Goal: Task Accomplishment & Management: Manage account settings

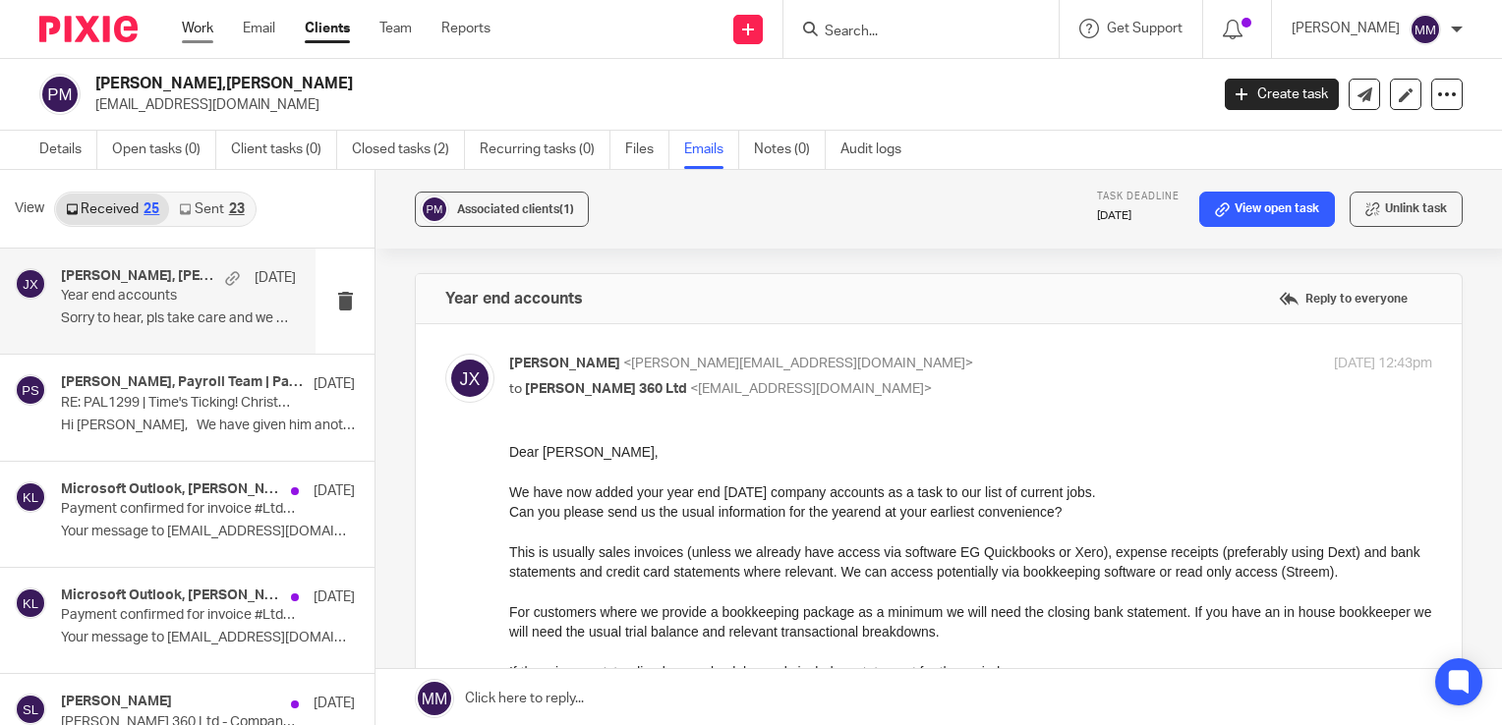
click at [193, 22] on link "Work" at bounding box center [197, 29] width 31 height 20
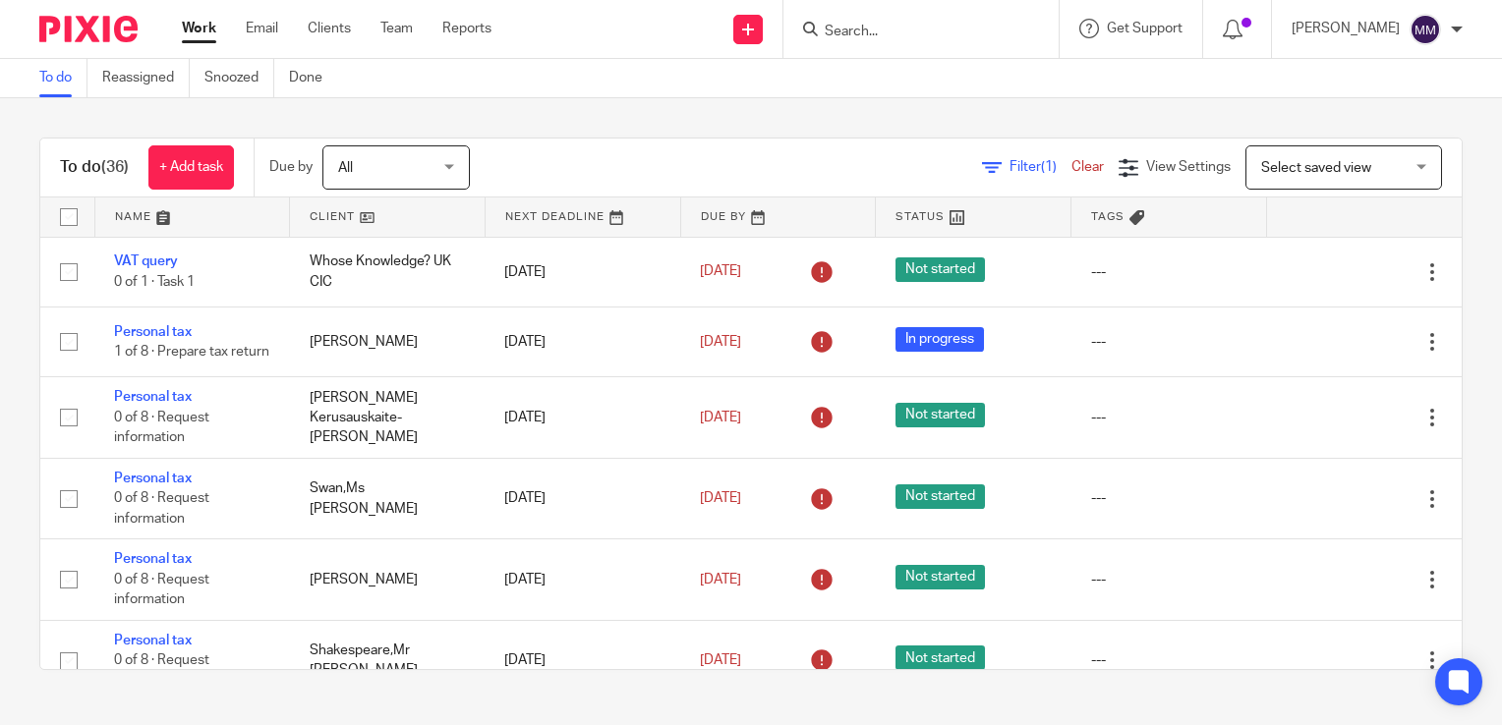
click at [837, 17] on form at bounding box center [927, 29] width 209 height 25
click at [847, 37] on input "Search" at bounding box center [911, 33] width 177 height 18
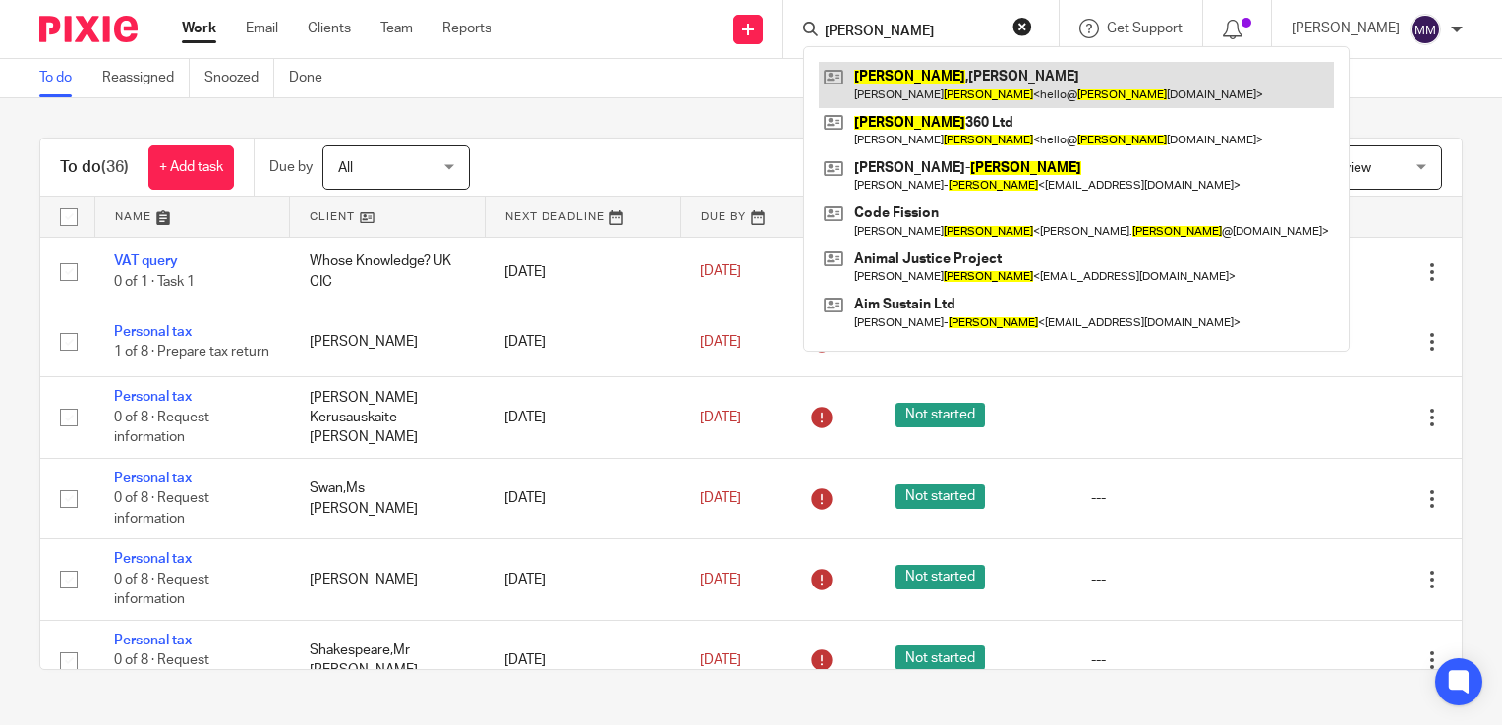
type input "palmer"
click at [918, 73] on link at bounding box center [1076, 84] width 515 height 45
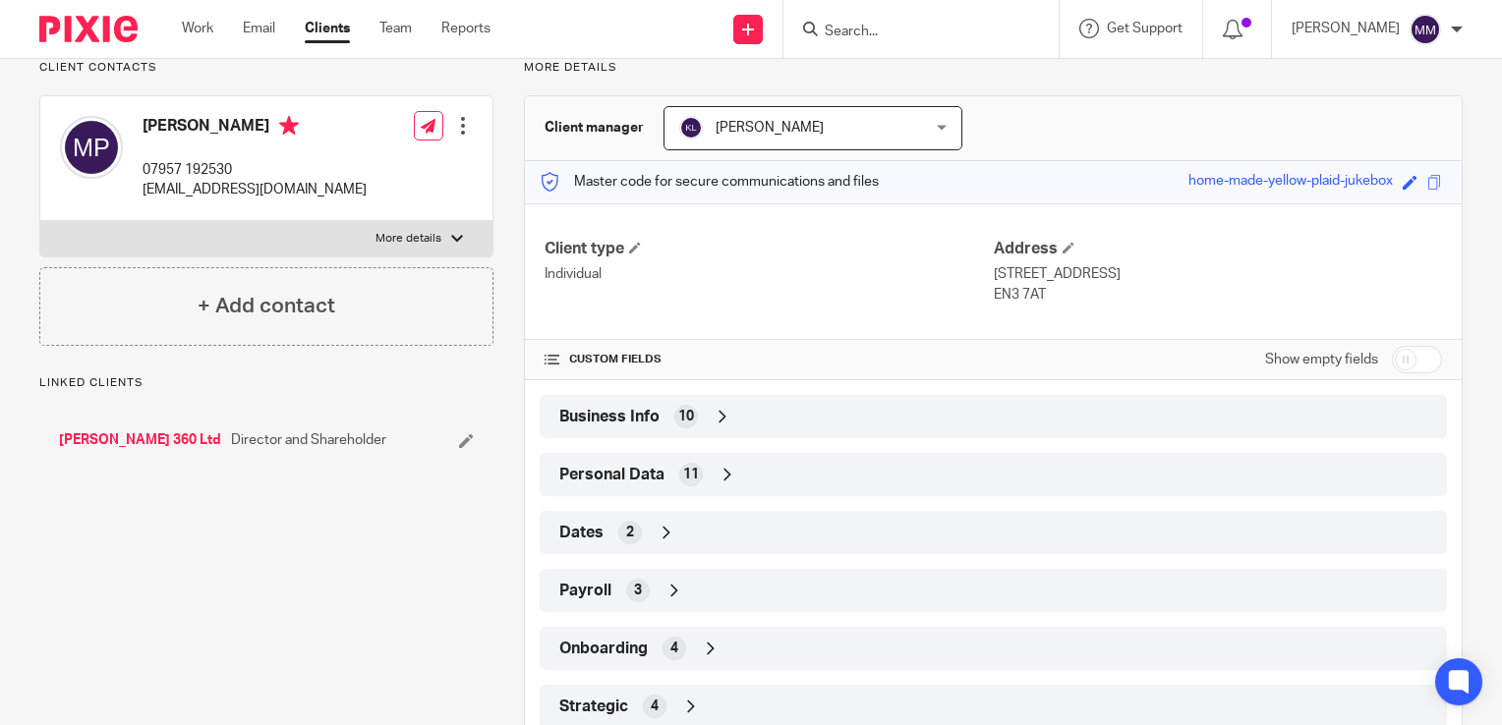
scroll to position [149, 0]
click at [804, 471] on div "Personal Data 11" at bounding box center [993, 474] width 878 height 33
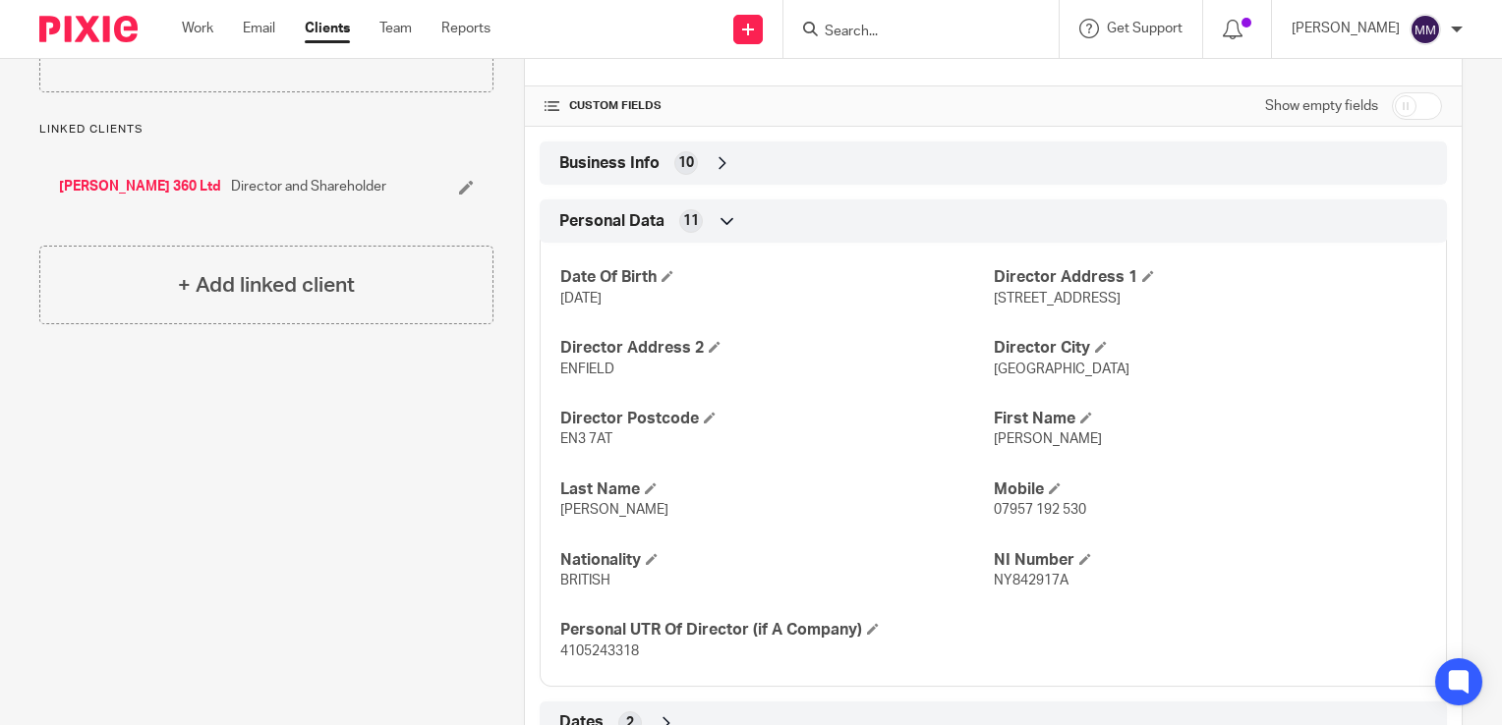
scroll to position [405, 0]
click at [126, 28] on img at bounding box center [88, 29] width 98 height 27
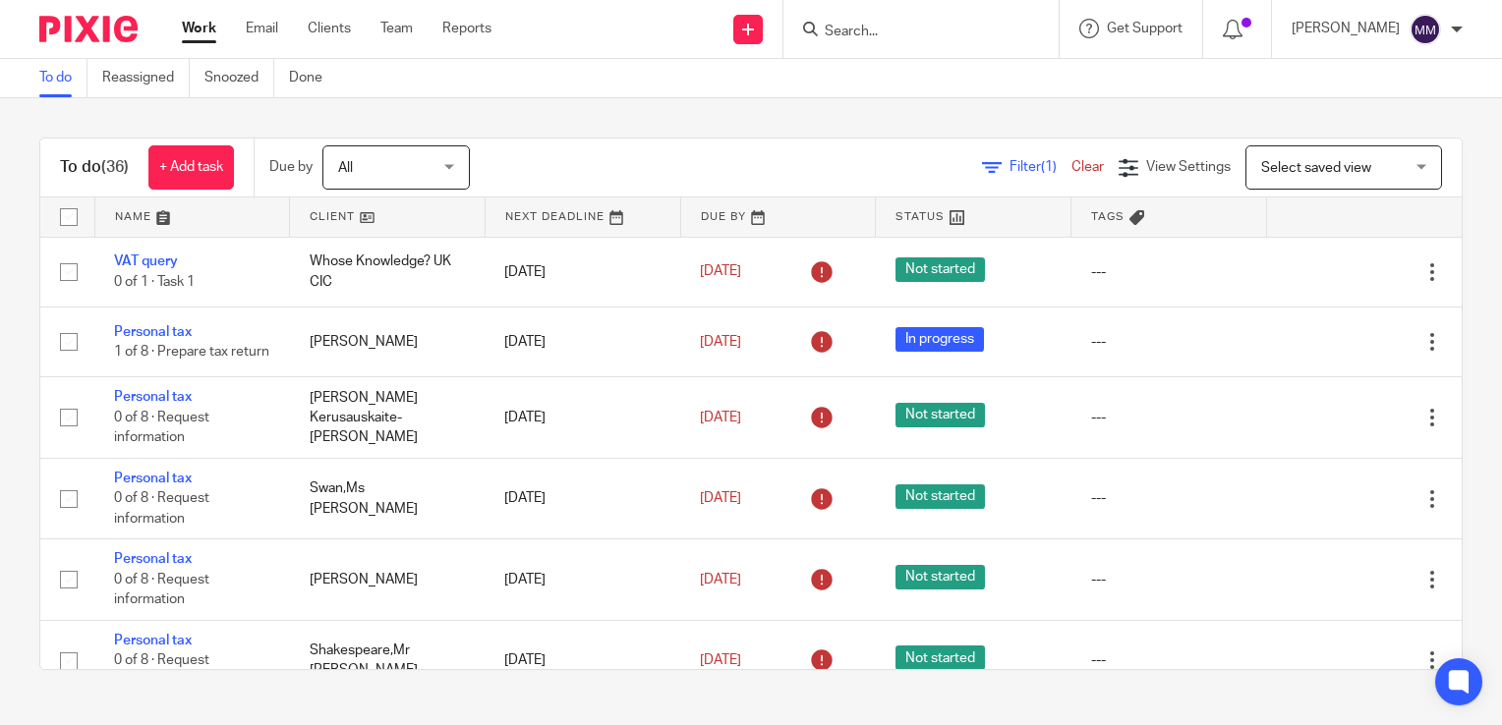
click at [357, 234] on link at bounding box center [387, 217] width 195 height 39
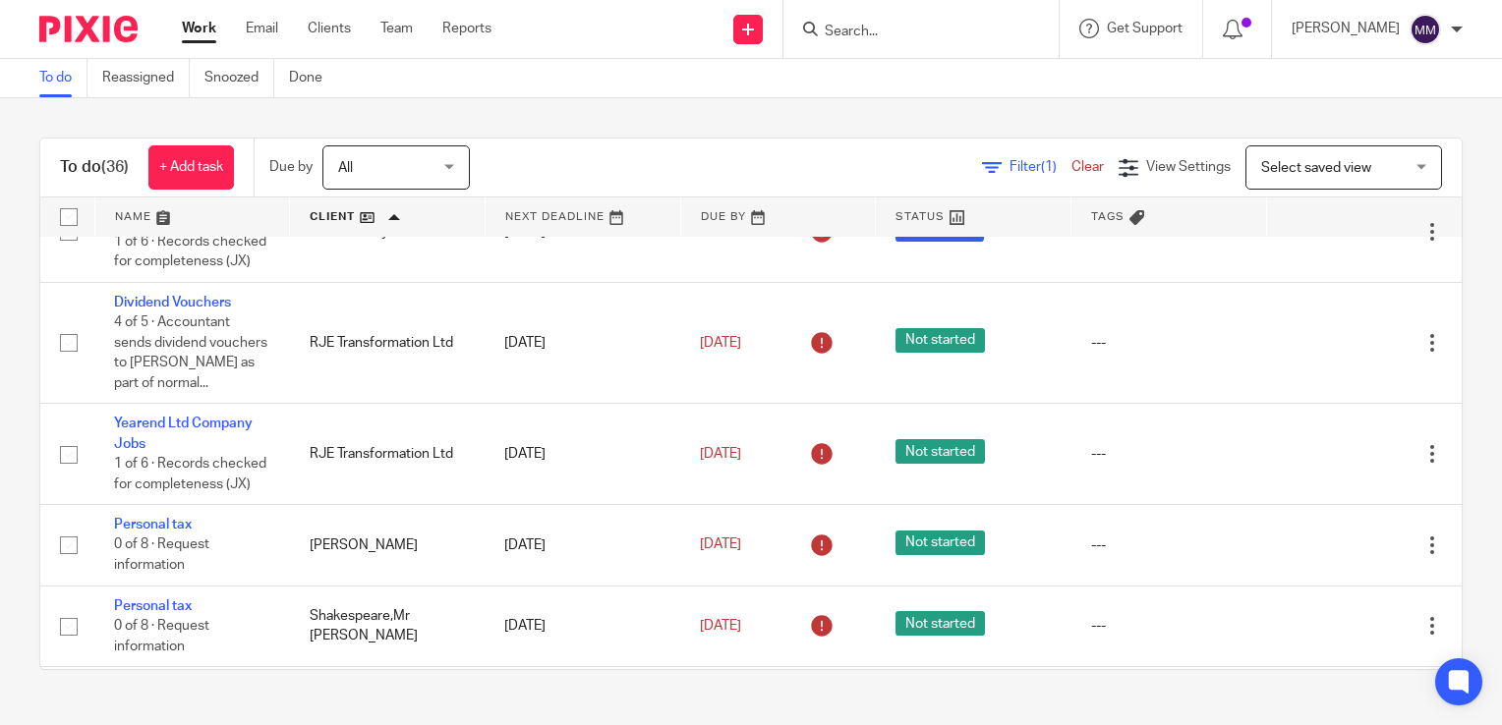
scroll to position [2311, 0]
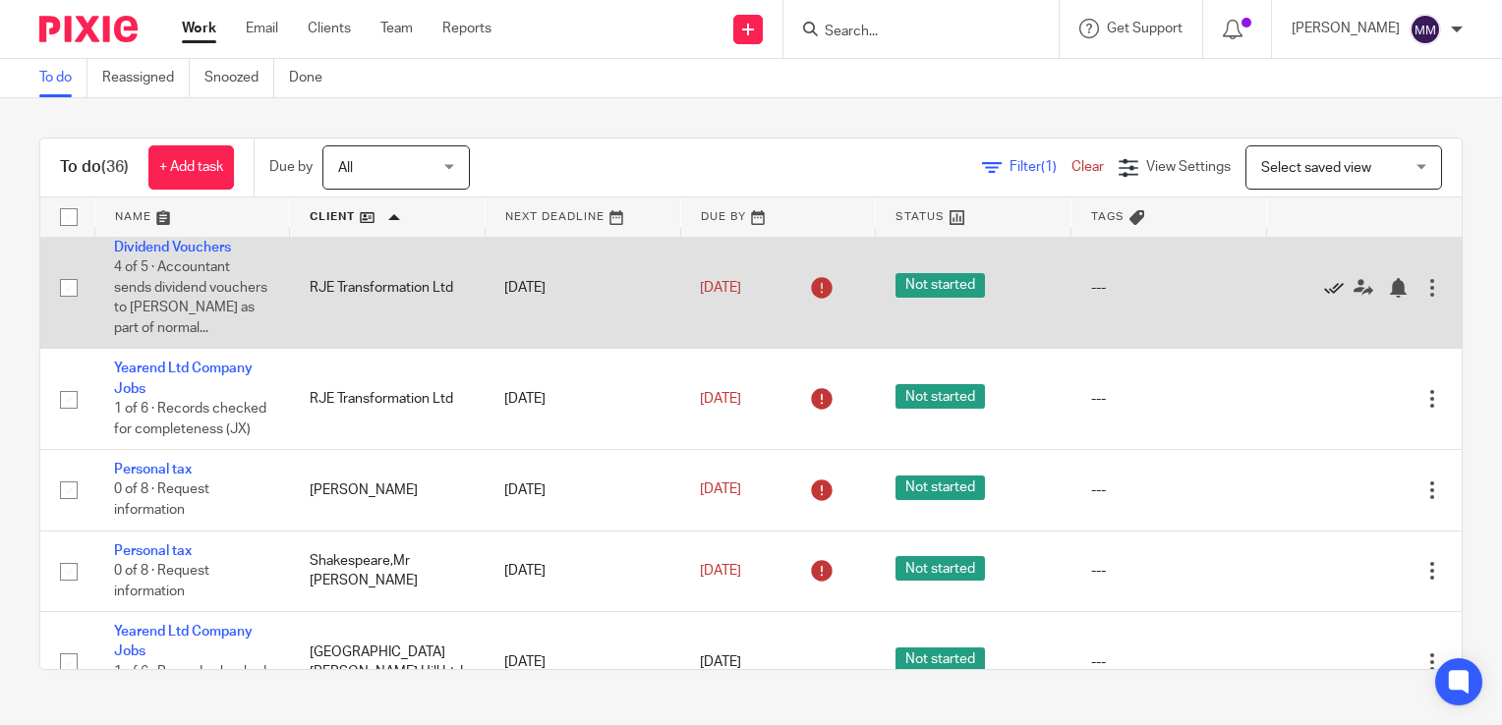
click at [1324, 298] on icon at bounding box center [1334, 288] width 20 height 20
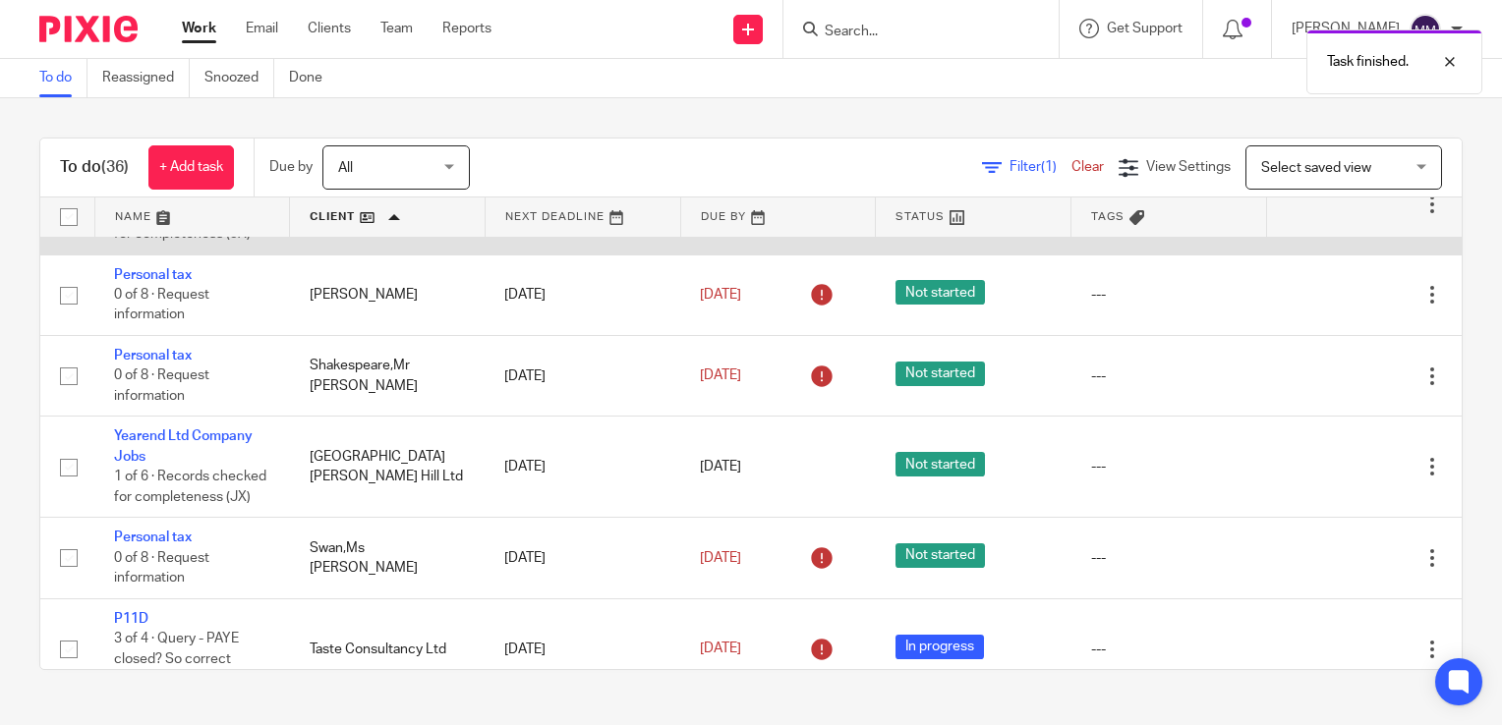
scroll to position [2386, 0]
click at [198, 199] on link "Yearend Ltd Company Jobs" at bounding box center [183, 182] width 139 height 33
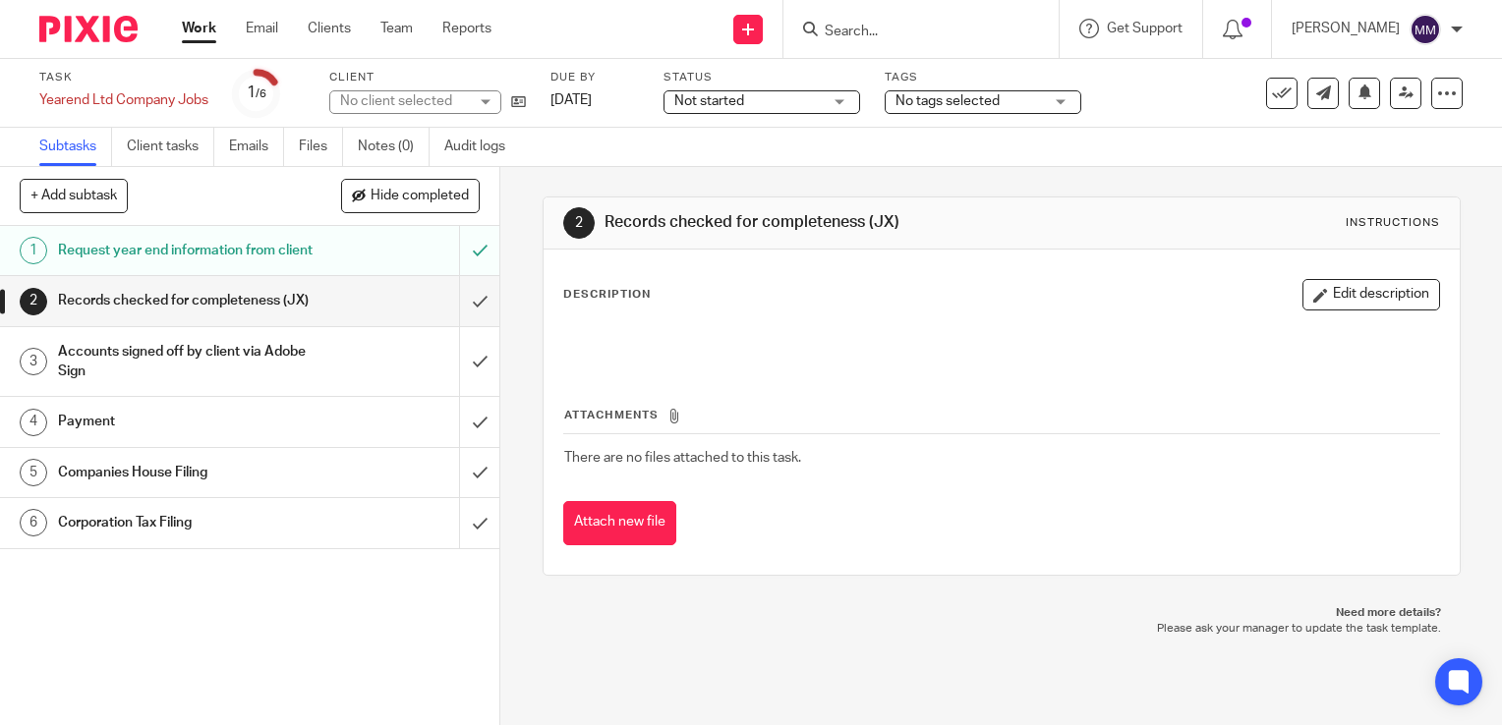
click at [815, 96] on span "Not started" at bounding box center [747, 101] width 147 height 21
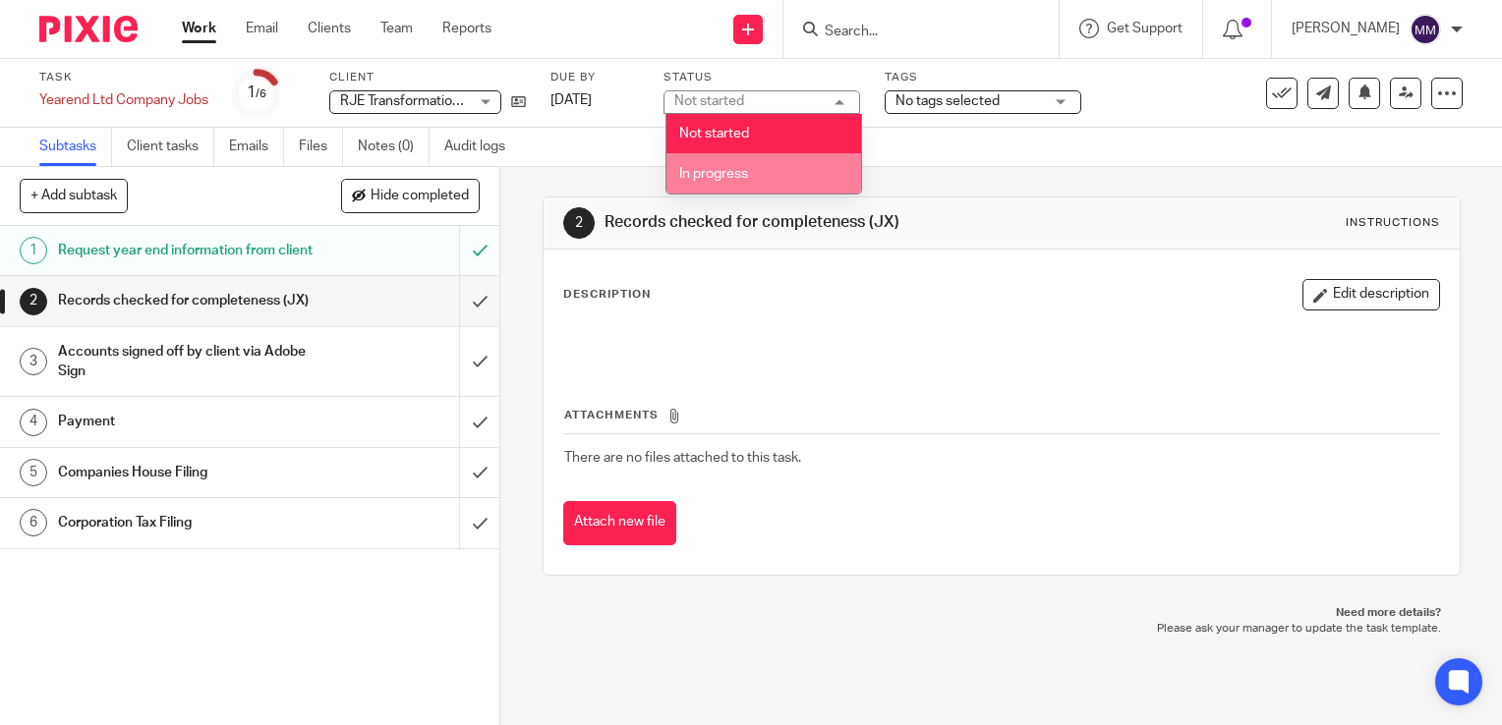
click at [802, 159] on li "In progress" at bounding box center [763, 173] width 195 height 40
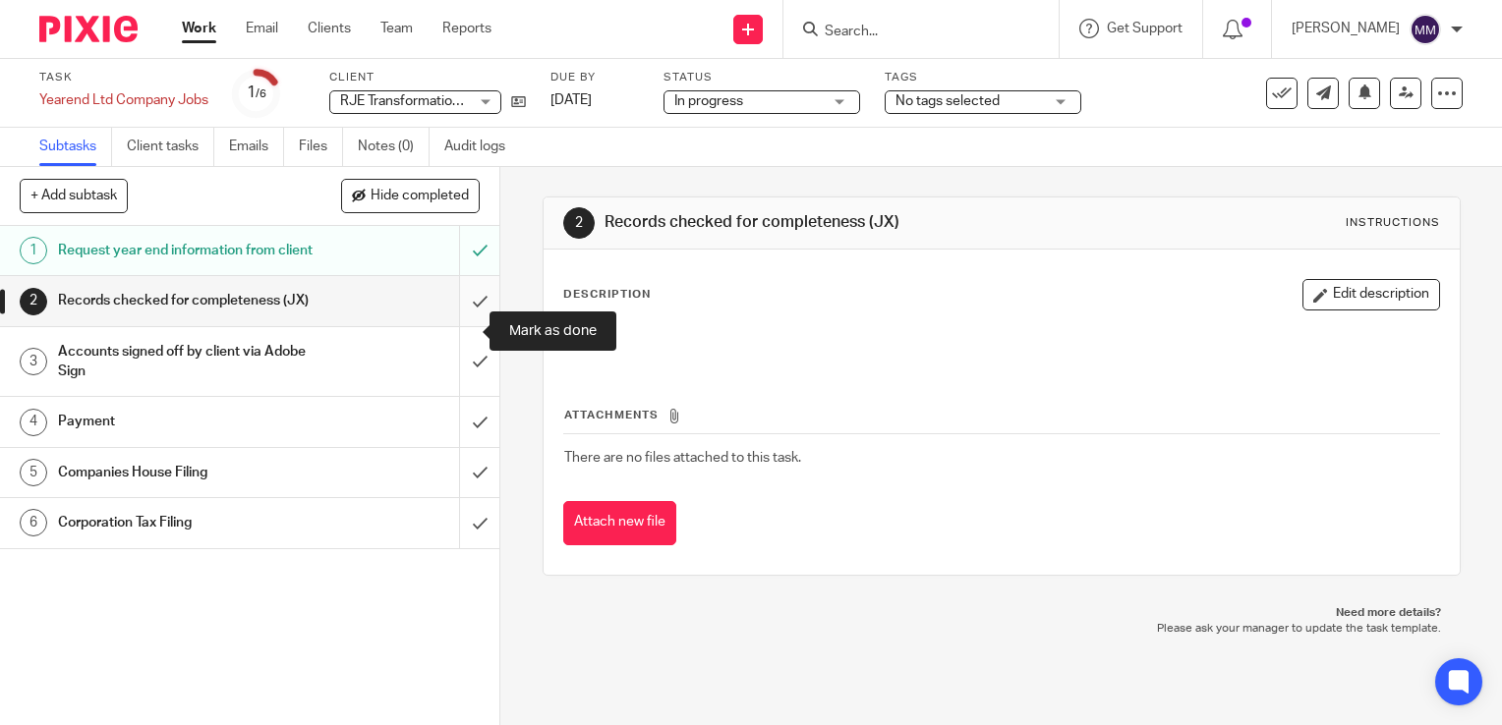
click at [464, 321] on input "submit" at bounding box center [249, 300] width 499 height 49
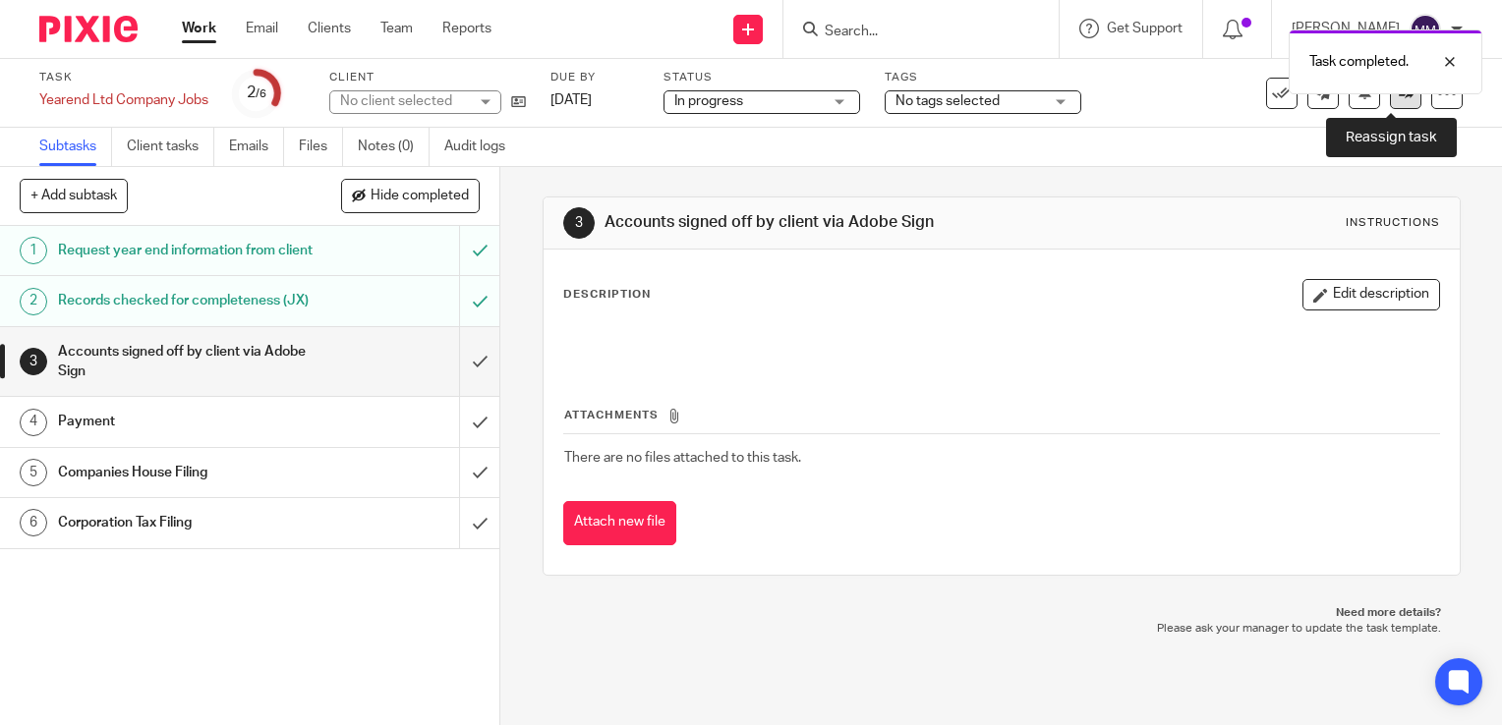
click at [1394, 101] on link at bounding box center [1405, 93] width 31 height 31
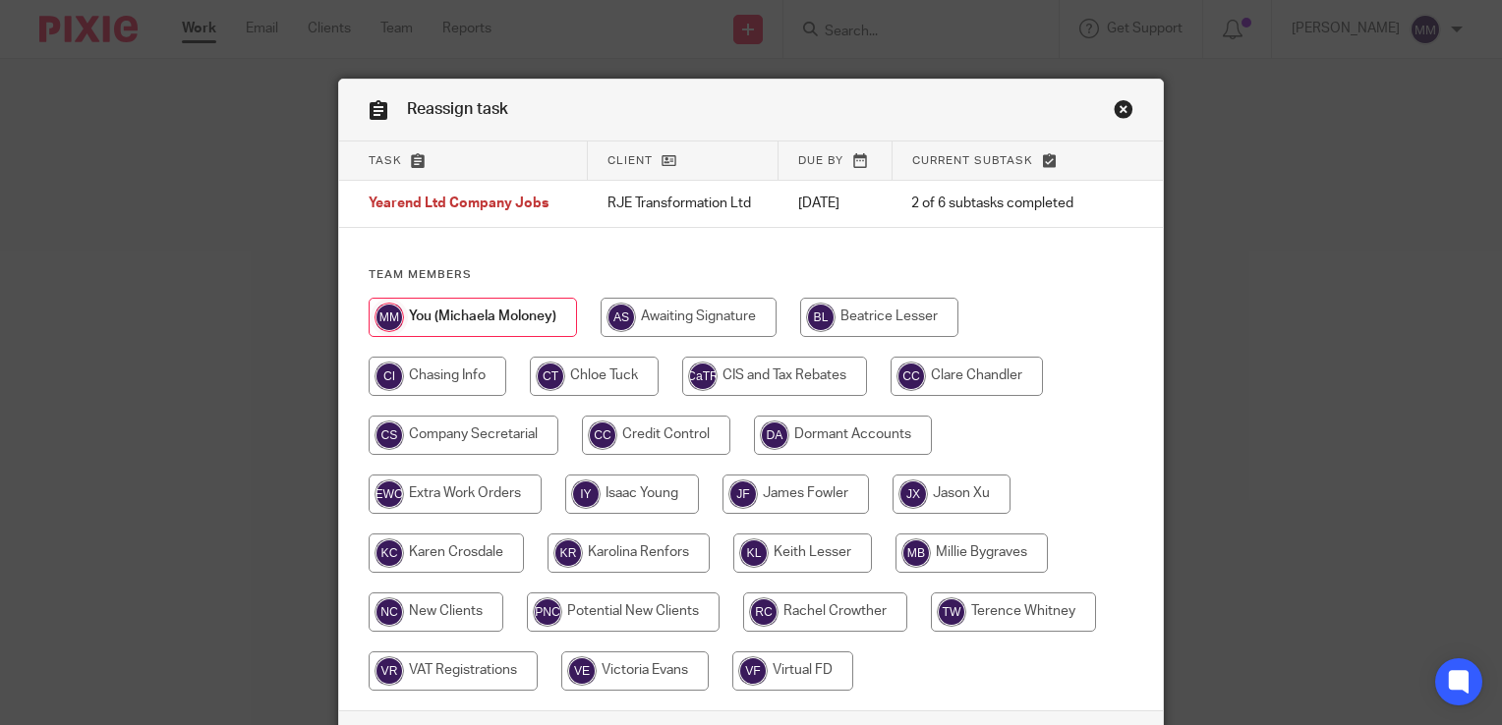
click at [849, 557] on input "radio" at bounding box center [802, 553] width 139 height 39
radio input "true"
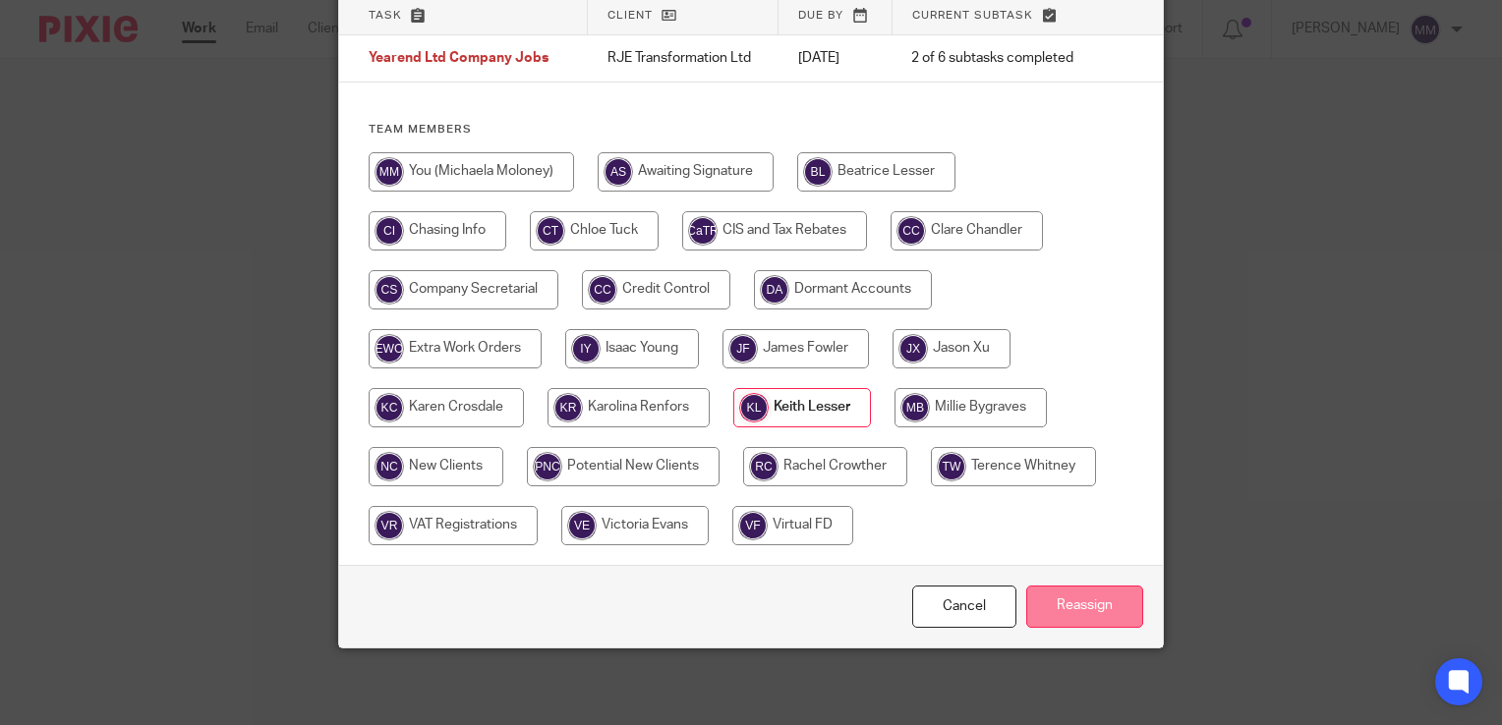
click at [1043, 594] on input "Reassign" at bounding box center [1084, 607] width 117 height 42
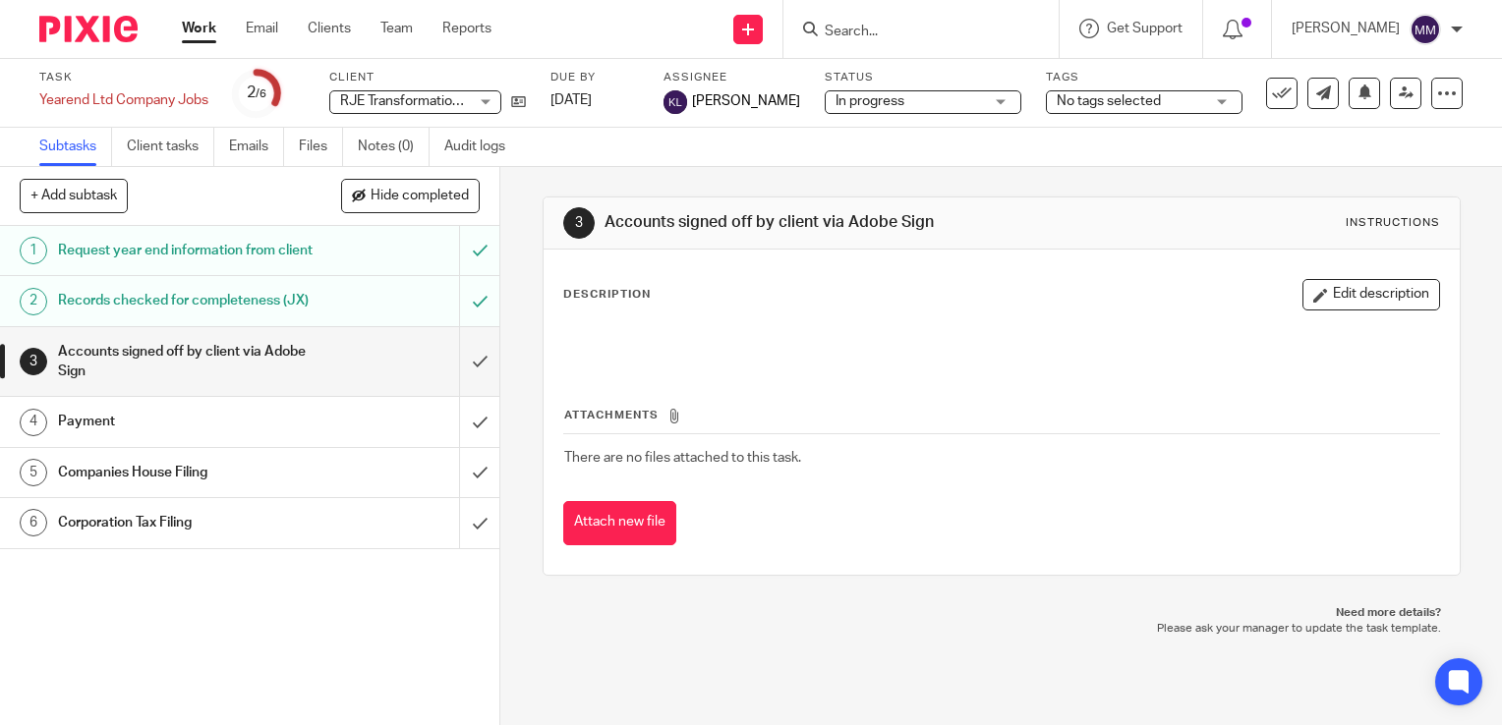
click at [92, 10] on div at bounding box center [81, 29] width 162 height 58
click at [94, 38] on img at bounding box center [88, 29] width 98 height 27
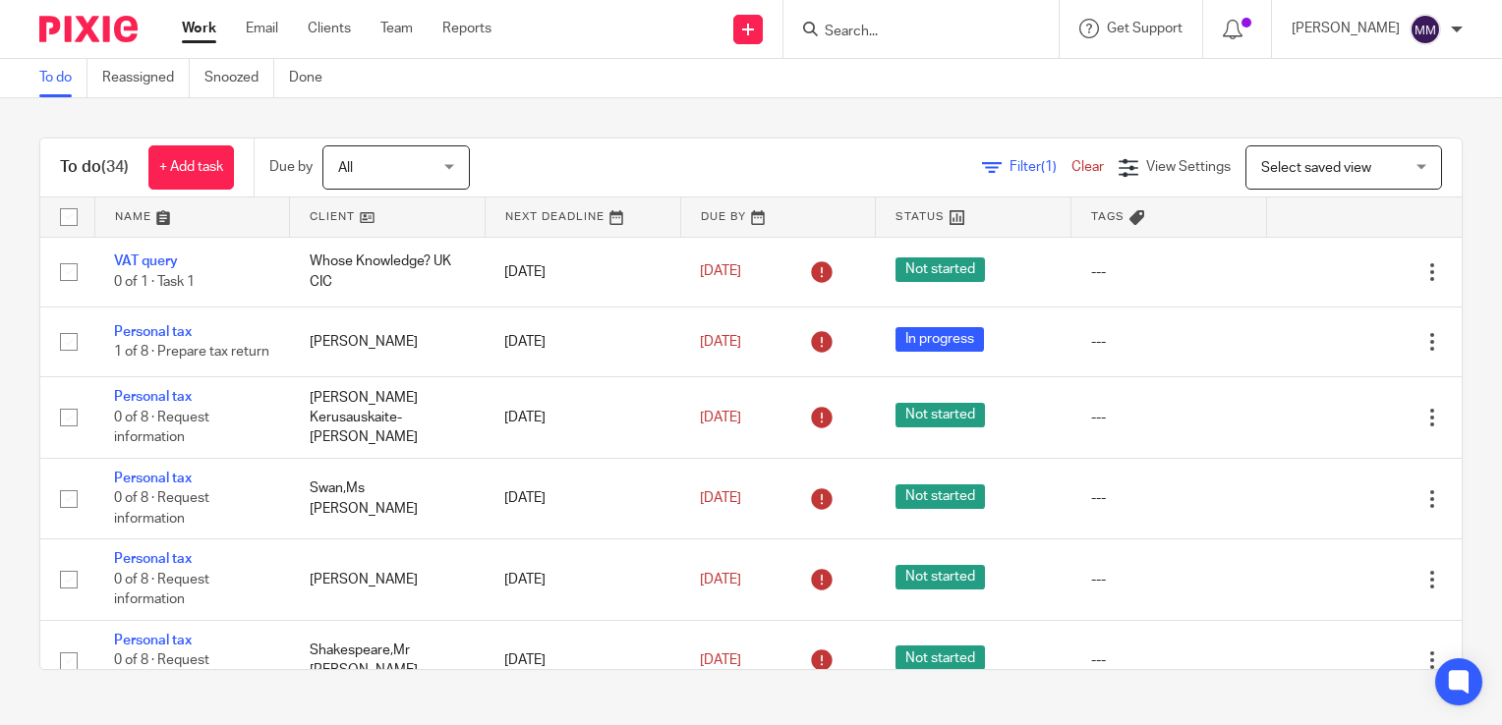
click at [397, 226] on link at bounding box center [387, 217] width 195 height 39
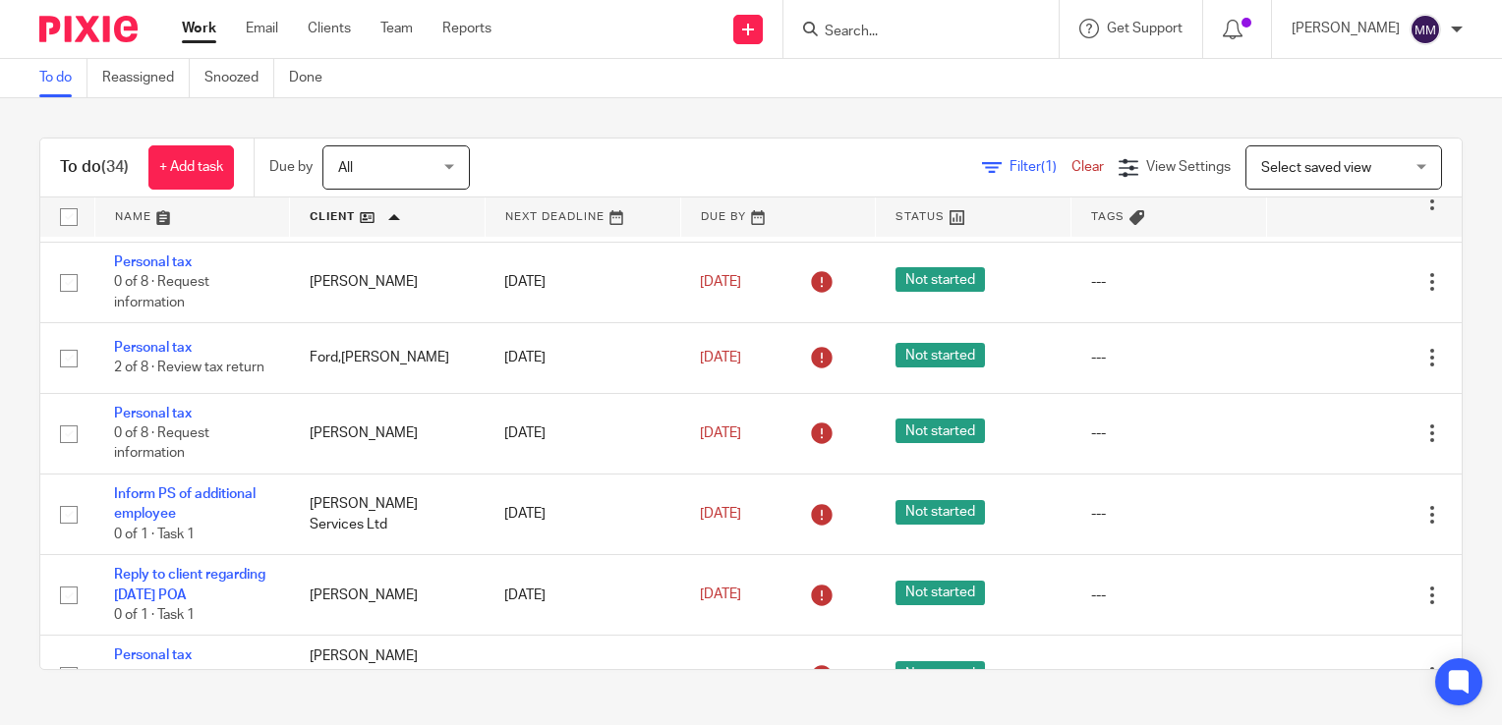
scroll to position [529, 0]
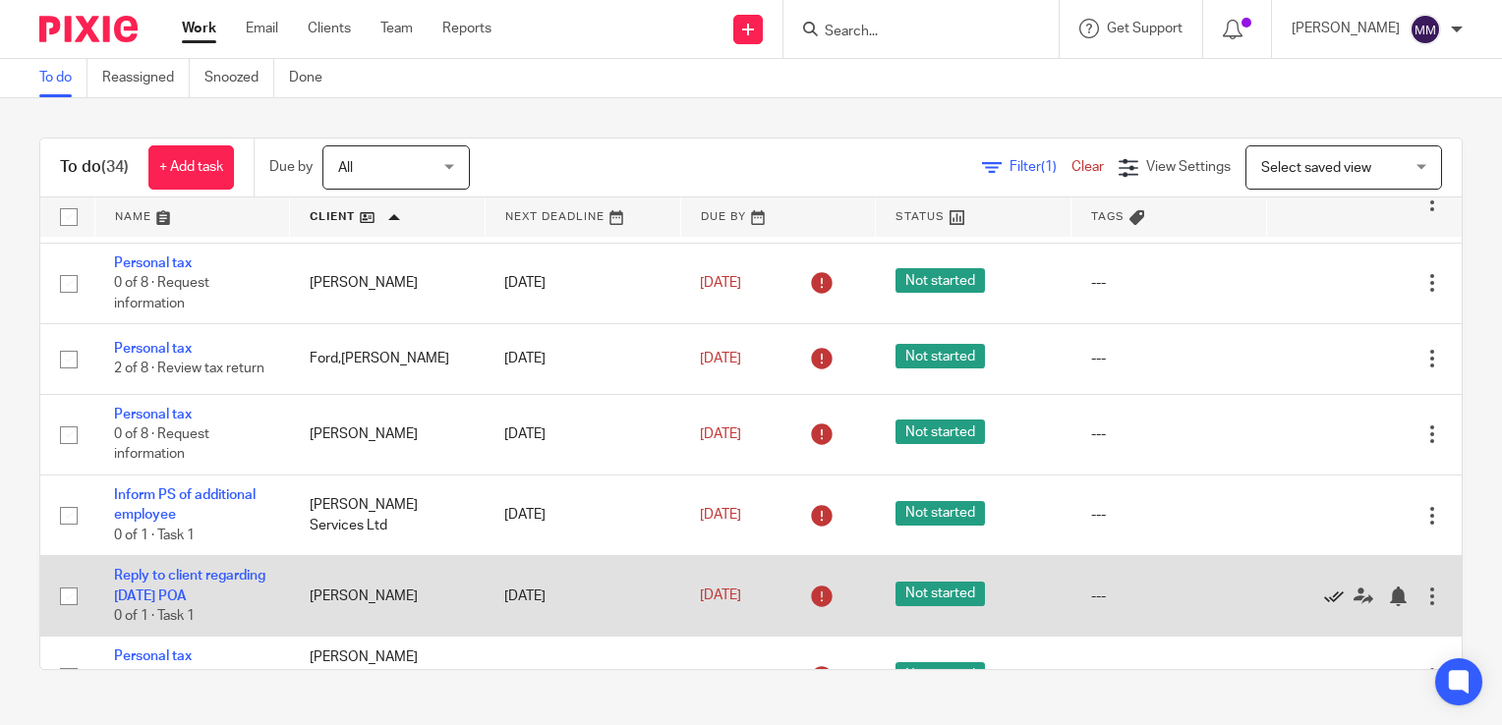
click at [1324, 606] on icon at bounding box center [1334, 597] width 20 height 20
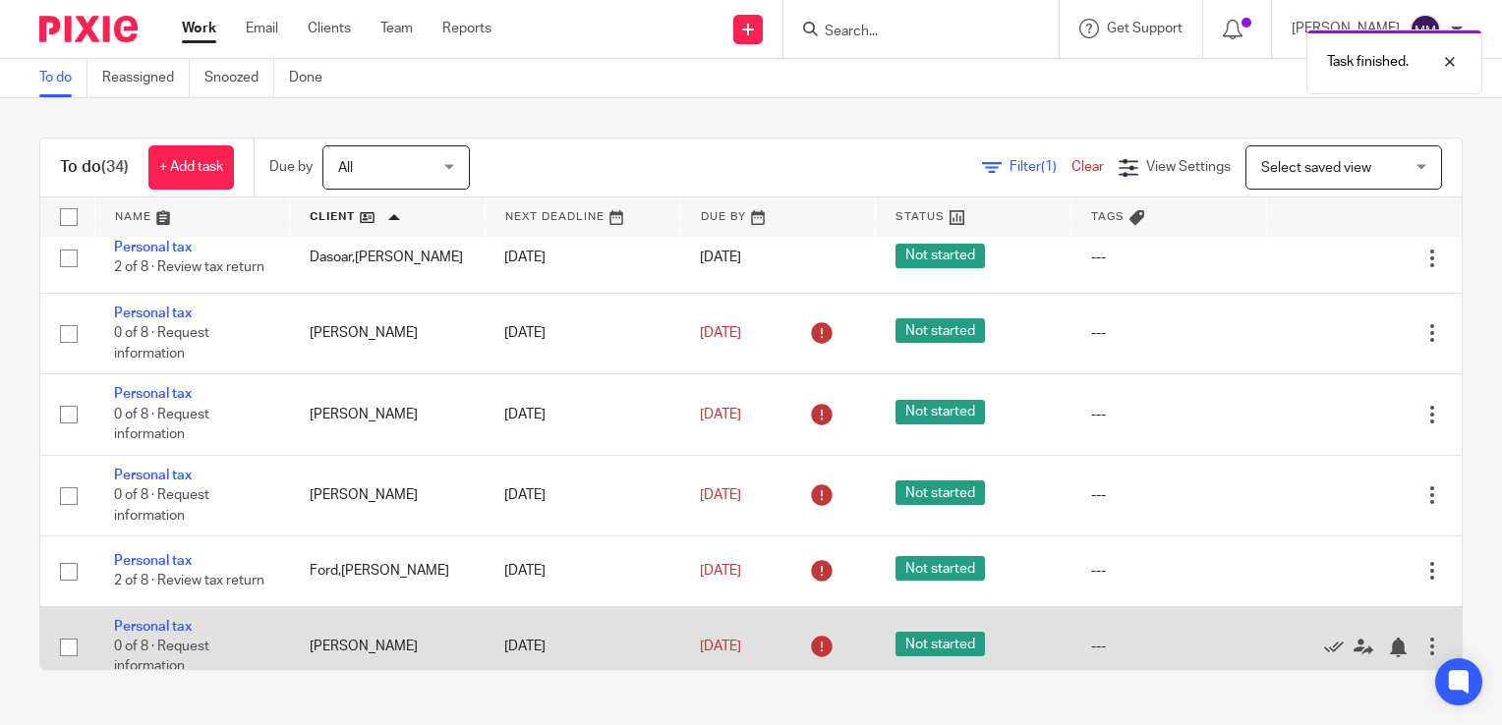
scroll to position [0, 0]
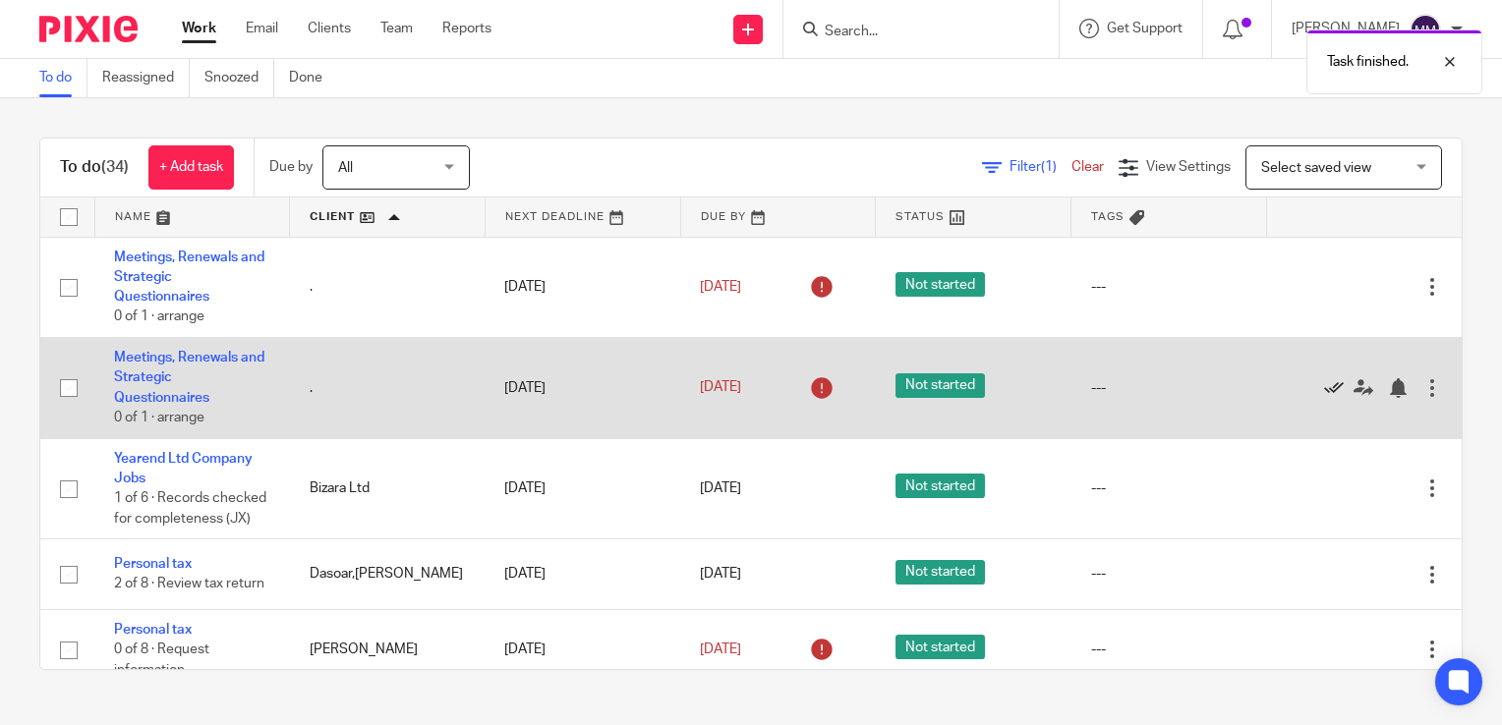
click at [1324, 388] on icon at bounding box center [1334, 388] width 20 height 20
